Goal: Task Accomplishment & Management: Manage account settings

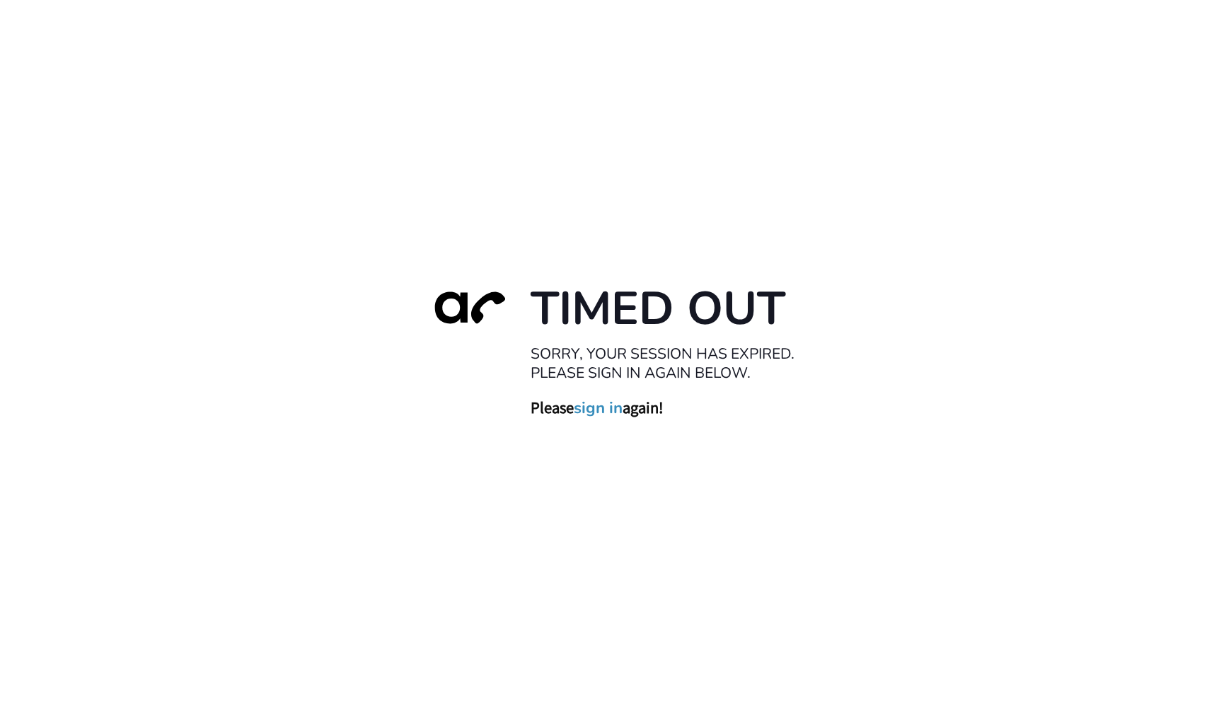
click at [605, 408] on link "sign in" at bounding box center [598, 408] width 49 height 20
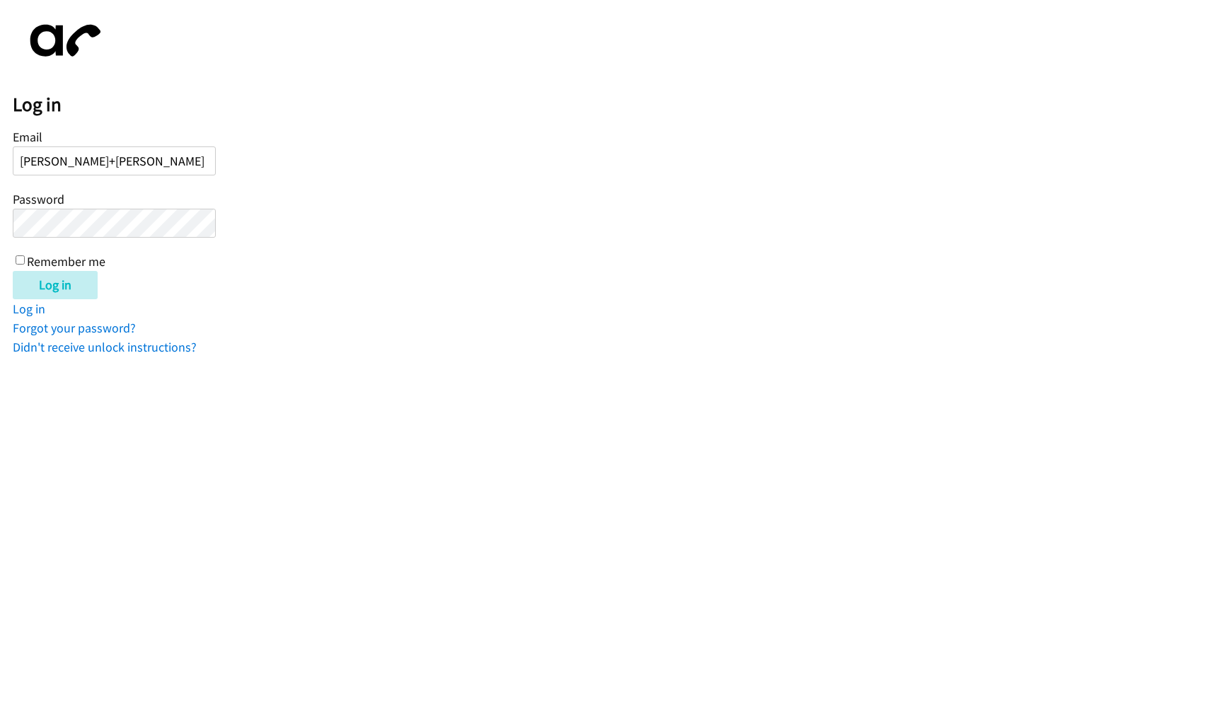
type input "[PERSON_NAME][EMAIL_ADDRESS][DOMAIN_NAME]"
click at [13, 271] on input "Log in" at bounding box center [55, 285] width 85 height 28
